Goal: Communication & Community: Answer question/provide support

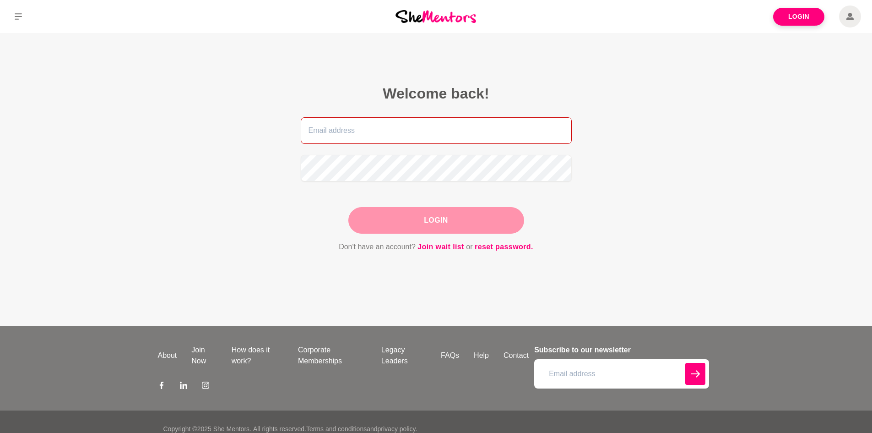
click at [426, 127] on input "email" at bounding box center [436, 130] width 271 height 27
type input "[PERSON_NAME][EMAIL_ADDRESS][DOMAIN_NAME]"
click at [356, 126] on input "email" at bounding box center [436, 130] width 271 height 27
type input "[PERSON_NAME][EMAIL_ADDRESS][DOMAIN_NAME]"
click at [494, 248] on link "reset password." at bounding box center [504, 247] width 59 height 12
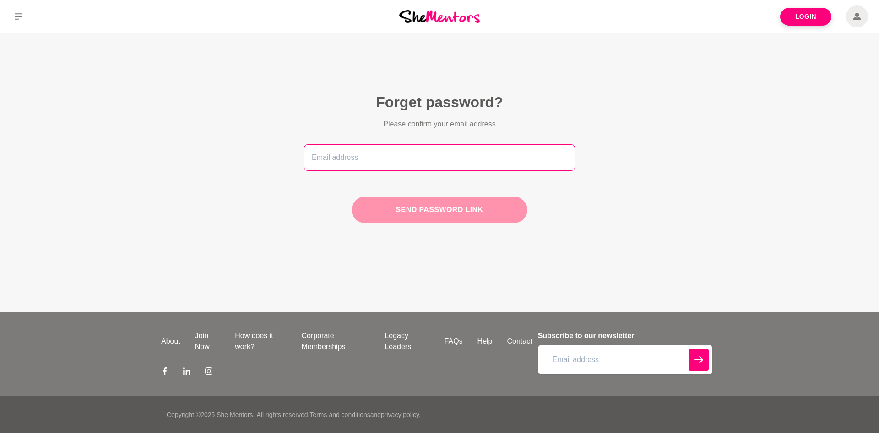
click at [348, 163] on input "email" at bounding box center [439, 157] width 271 height 27
type input "[PERSON_NAME][EMAIL_ADDRESS][DOMAIN_NAME]"
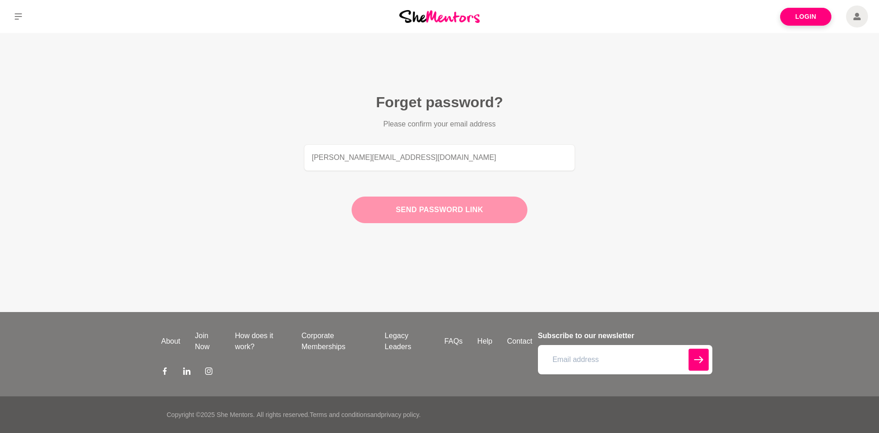
click at [401, 201] on button "Send password link" at bounding box center [440, 209] width 176 height 27
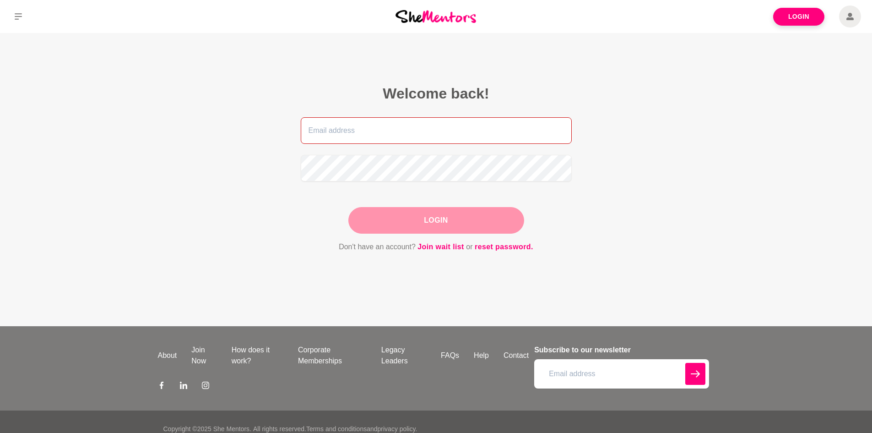
click at [312, 134] on input "email" at bounding box center [436, 130] width 271 height 27
click at [250, 154] on main "Welcome back! Login Don't have an account? Join wait list or reset password." at bounding box center [436, 179] width 872 height 293
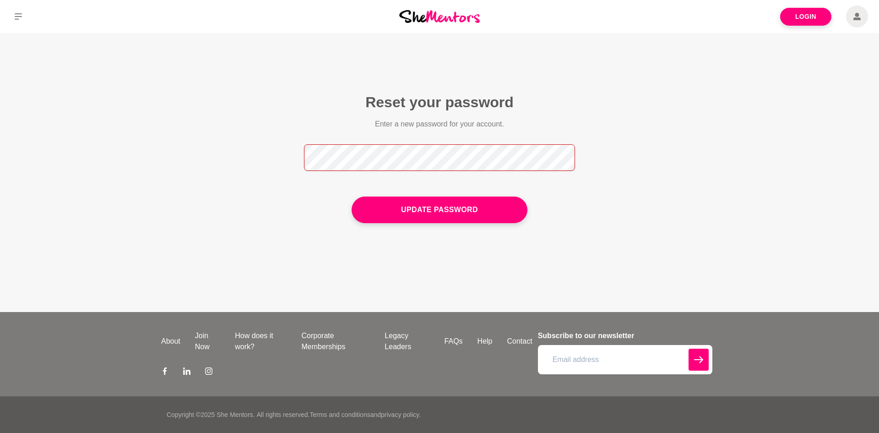
click at [352, 196] on button "Update Password" at bounding box center [440, 209] width 176 height 27
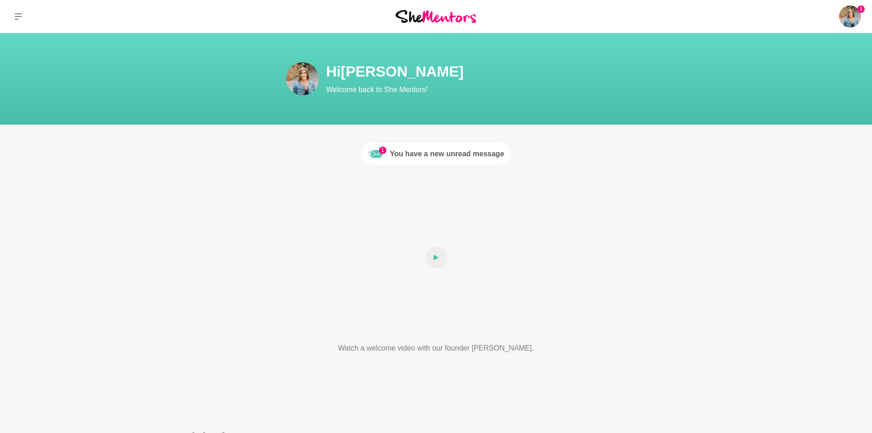
click at [396, 156] on div "You have a new unread message" at bounding box center [447, 153] width 114 height 11
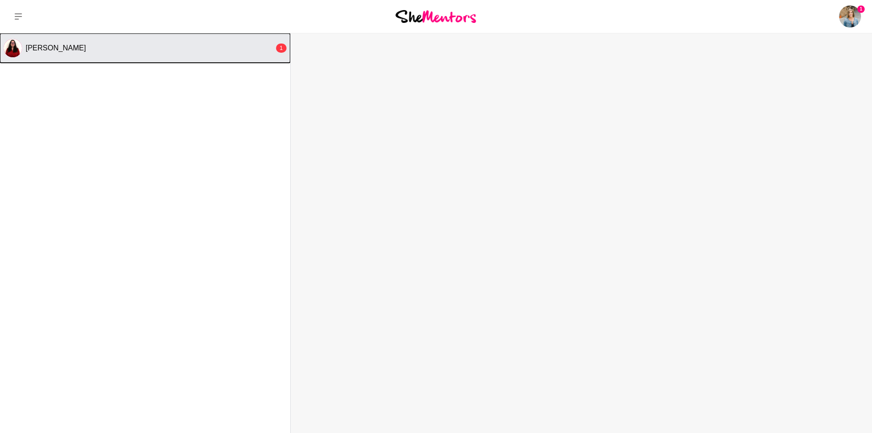
click at [146, 51] on div "Lidija McInnes" at bounding box center [150, 47] width 249 height 9
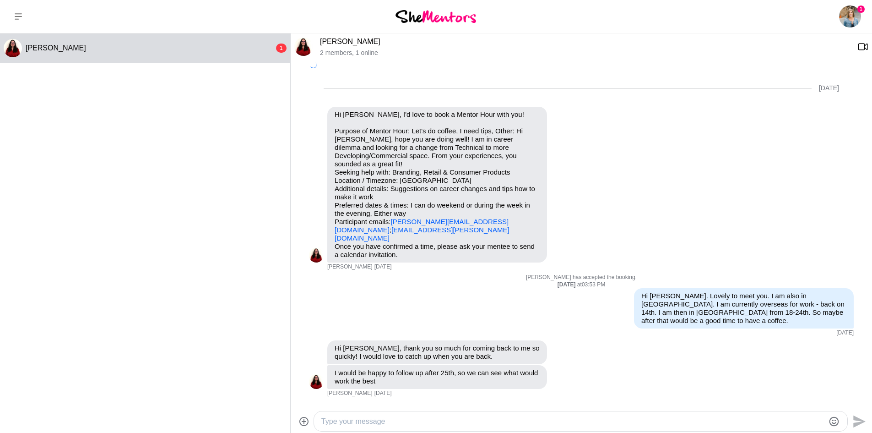
scroll to position [353, 0]
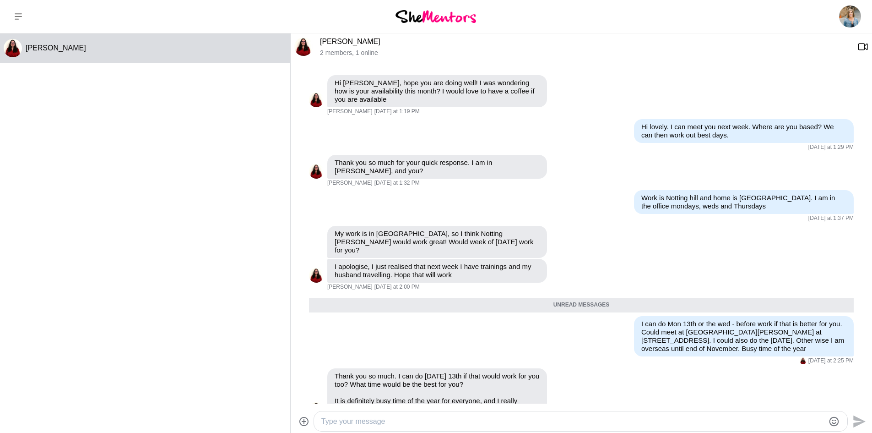
click at [364, 424] on textarea "Type your message" at bounding box center [572, 421] width 503 height 11
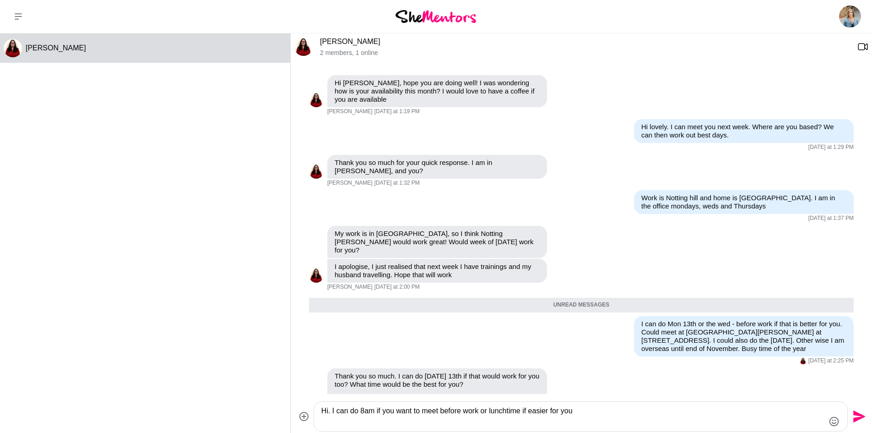
type textarea "Hi. I can do 8am if you want to meet before work or lunchtime if easier for you"
click at [859, 414] on icon "Send" at bounding box center [859, 416] width 12 height 12
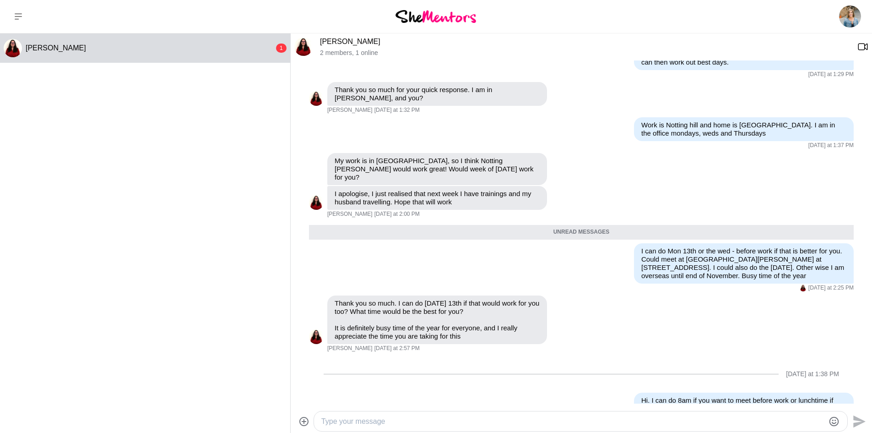
scroll to position [461, 0]
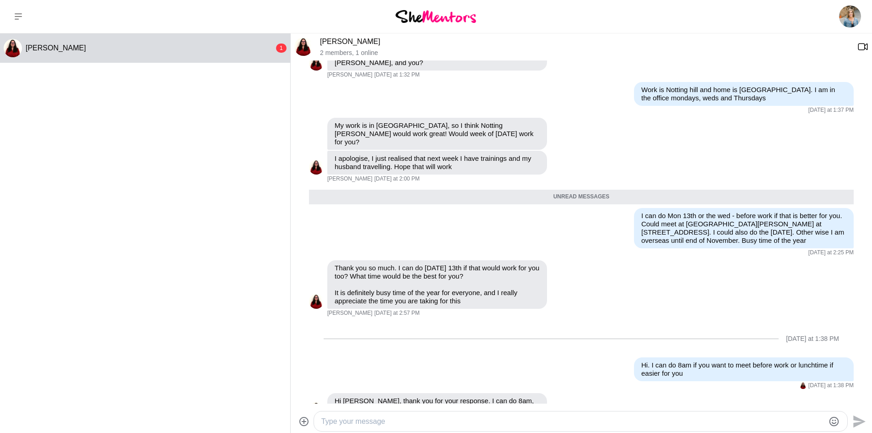
click at [421, 421] on textarea "Type your message" at bounding box center [572, 421] width 503 height 11
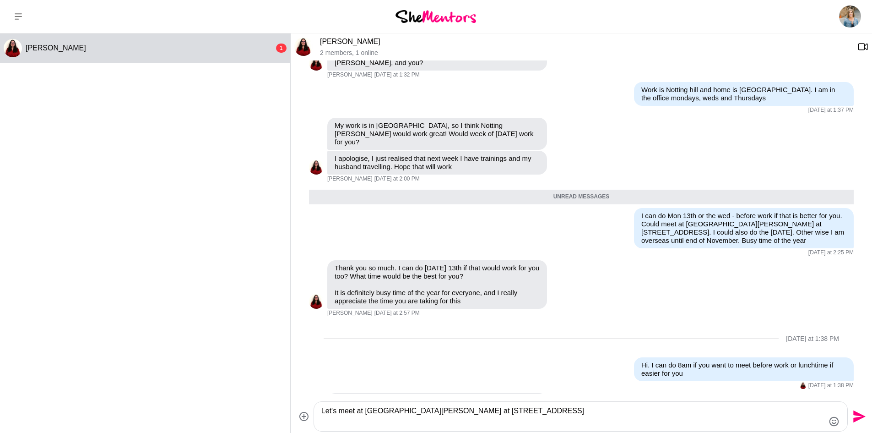
type textarea "Let's meet at Little Collins at 1 Acacia Place Notting Hill"
click at [861, 416] on icon "Send" at bounding box center [859, 416] width 12 height 12
